Goal: Task Accomplishment & Management: Manage account settings

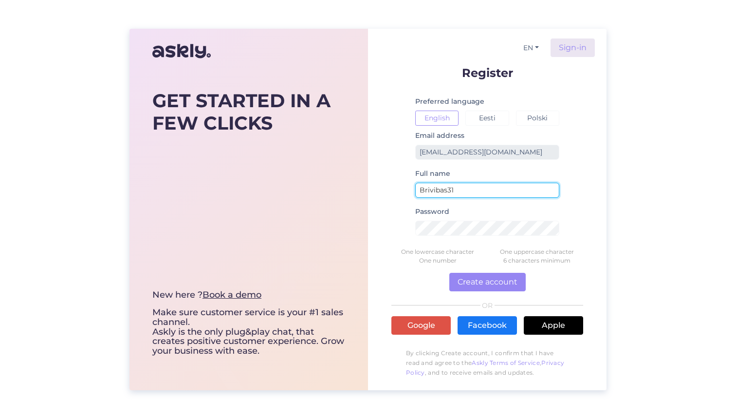
type input "Brivibas31"
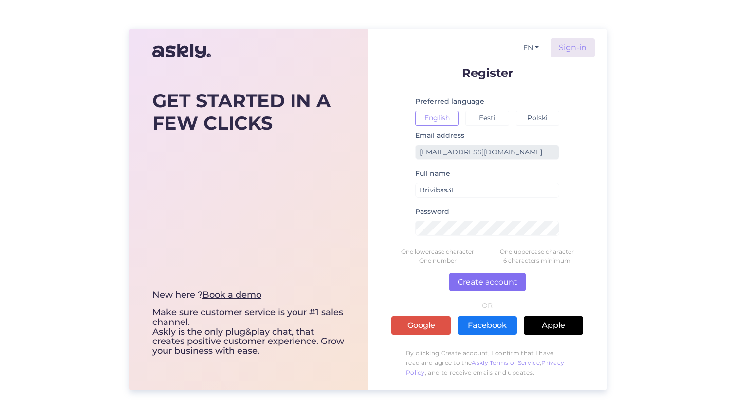
click at [482, 282] on button "Create account" at bounding box center [487, 282] width 76 height 18
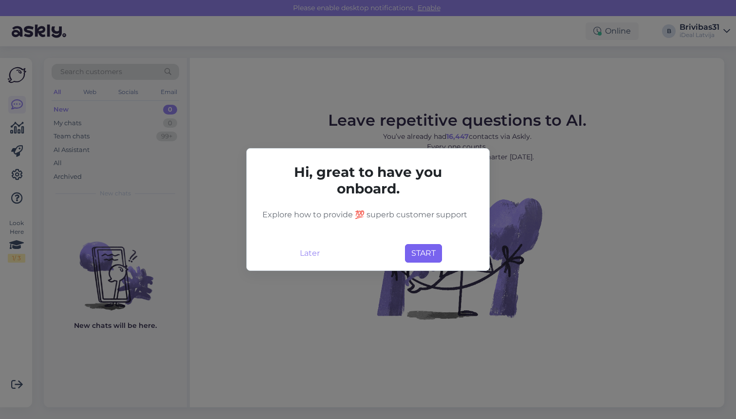
click at [427, 251] on button "START" at bounding box center [423, 253] width 37 height 18
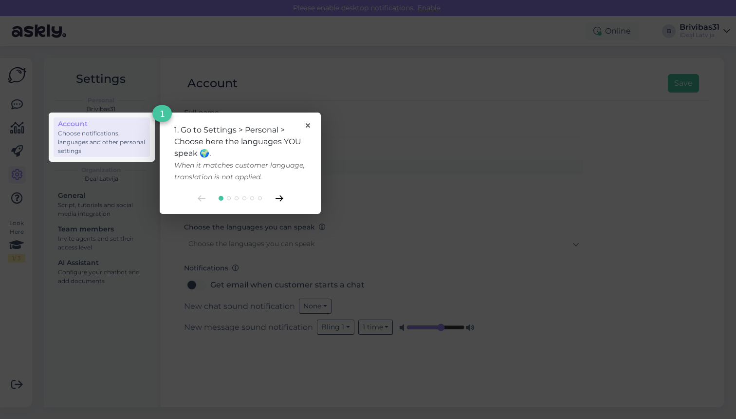
click at [276, 197] on icon at bounding box center [280, 198] width 8 height 6
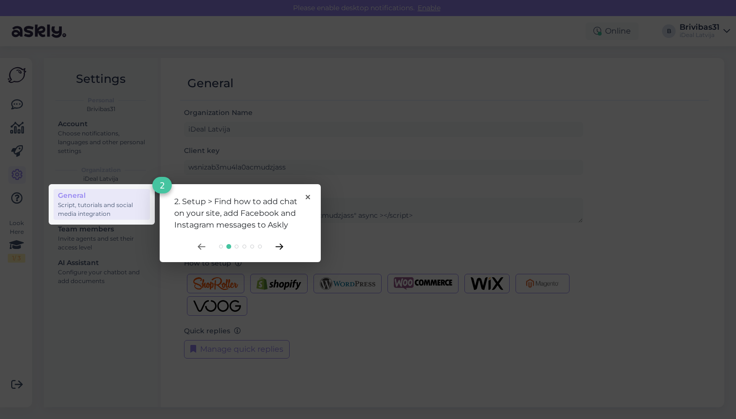
click at [279, 246] on icon at bounding box center [280, 246] width 8 height 6
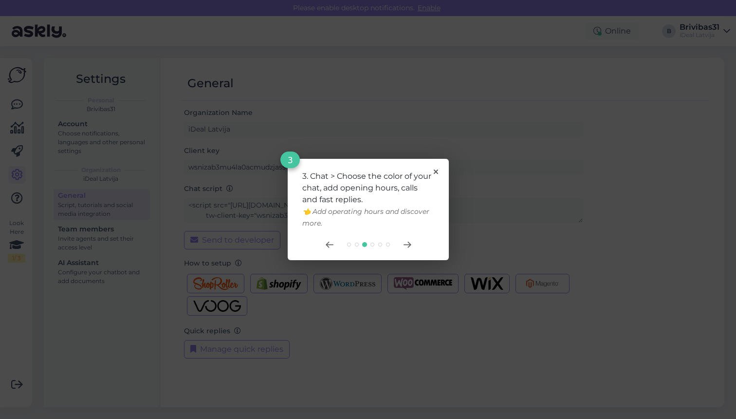
click at [435, 175] on div "3. Chat > Choose the color of your chat, add opening hours, calls and fast repl…" at bounding box center [368, 209] width 161 height 101
click at [438, 174] on div "3. Chat > Choose the color of your chat, add opening hours, calls and fast repl…" at bounding box center [368, 209] width 161 height 101
click at [406, 244] on icon at bounding box center [407, 244] width 7 height 5
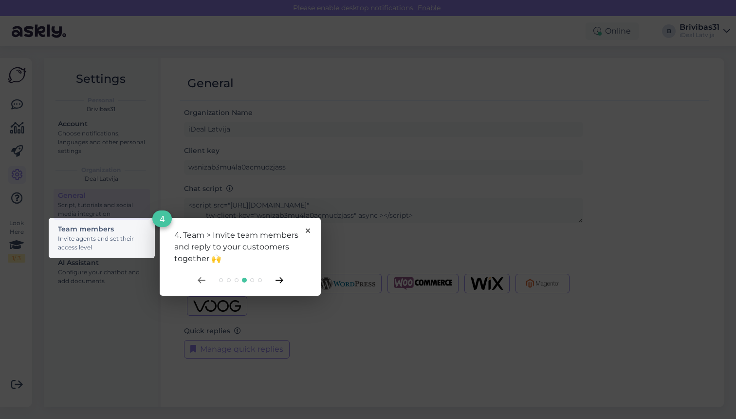
click at [276, 280] on icon at bounding box center [279, 279] width 7 height 5
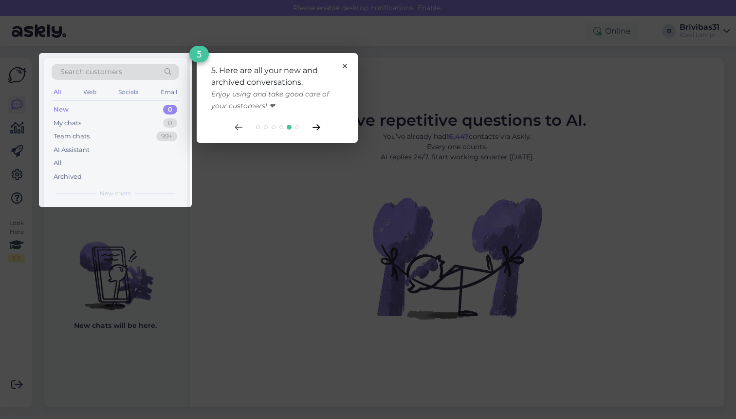
click at [317, 129] on icon at bounding box center [316, 127] width 8 height 6
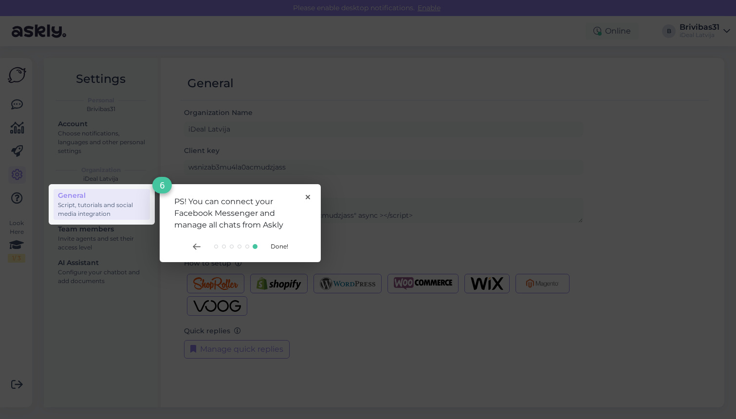
click at [282, 247] on span "Done!" at bounding box center [280, 245] width 18 height 7
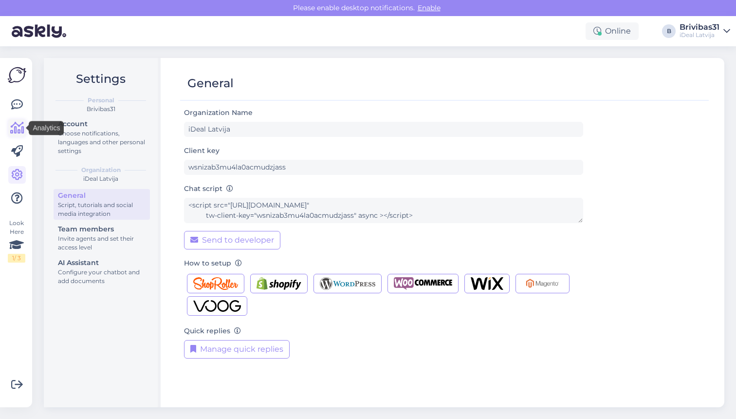
click at [14, 131] on icon at bounding box center [17, 128] width 14 height 12
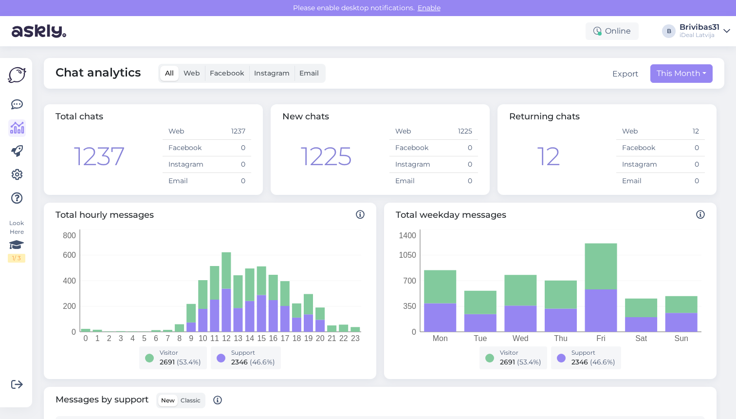
click at [723, 25] on link "Brivibas31 iDeal [GEOGRAPHIC_DATA]" at bounding box center [705, 31] width 51 height 16
